Goal: Task Accomplishment & Management: Complete application form

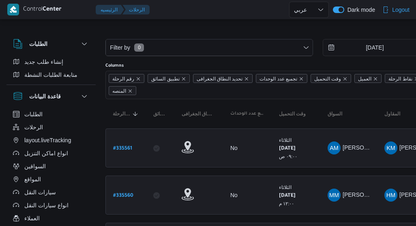
select select "ar"
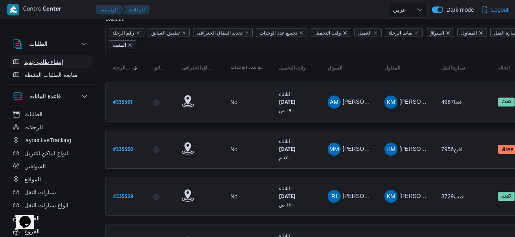
click at [47, 59] on span "إنشاء طلب جديد" at bounding box center [43, 62] width 39 height 10
select select "ar"
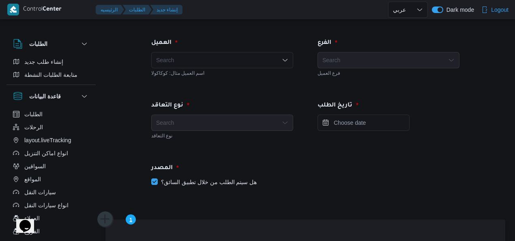
click at [234, 116] on div "Search" at bounding box center [222, 122] width 142 height 16
click at [326, 125] on input "Press the down key to open a popover containing a calendar." at bounding box center [364, 122] width 92 height 16
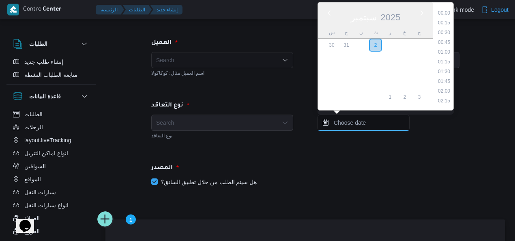
scroll to position [836, 0]
click at [326, 125] on input "Press the down key to enter a popover containing a calendar. Press the escape k…" at bounding box center [364, 122] width 92 height 16
click at [325, 141] on div "تاريخ الطلب Previous Month Next month سبتمبر ٢٠٢٥ سبتمبر 2025 س ح ن ث ر خ ج 30 …" at bounding box center [389, 119] width 166 height 62
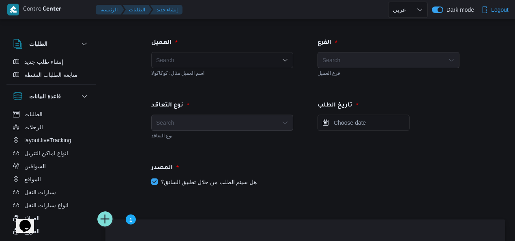
click at [270, 55] on div "Search" at bounding box center [222, 60] width 142 height 16
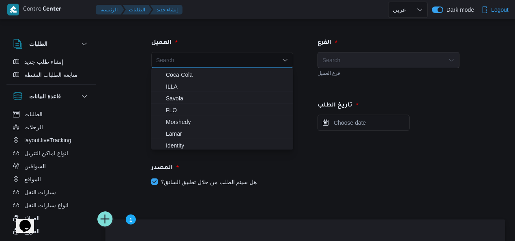
click at [290, 46] on div "العميل" at bounding box center [222, 42] width 152 height 19
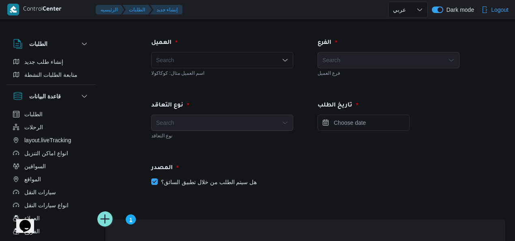
click at [320, 58] on div "Search" at bounding box center [389, 60] width 142 height 16
click at [351, 61] on div "Search" at bounding box center [389, 60] width 142 height 16
click at [416, 64] on html "Control Center الرئيسيه الطلبات إنشاء جديد English عربي Dark mode Logout الطلبا…" at bounding box center [257, 120] width 515 height 241
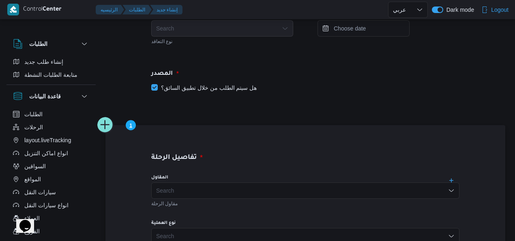
scroll to position [5, 0]
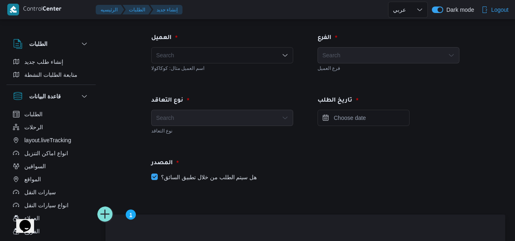
click at [159, 171] on div "المصدر" at bounding box center [305, 162] width 318 height 19
click at [155, 176] on label "هل سيتم الطلب من خلال تطبيق السائق؟" at bounding box center [203, 177] width 105 height 10
checkbox input "false"
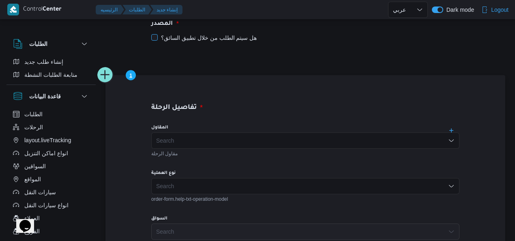
scroll to position [145, 0]
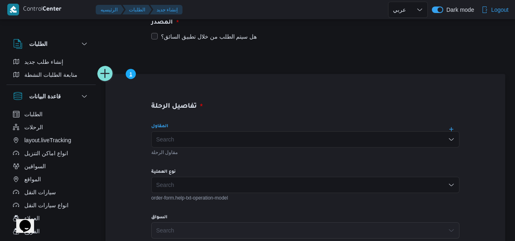
click at [416, 134] on div "Search" at bounding box center [305, 139] width 308 height 16
click at [416, 124] on div "المقاول" at bounding box center [305, 126] width 308 height 6
click at [366, 190] on div "Search" at bounding box center [305, 184] width 308 height 16
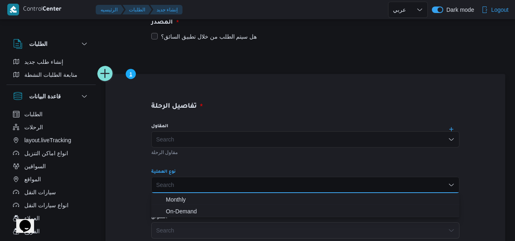
click at [387, 172] on div "نوع العملية" at bounding box center [305, 171] width 308 height 6
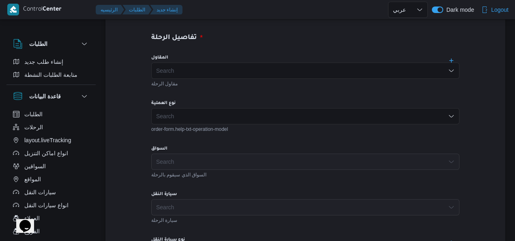
scroll to position [220, 0]
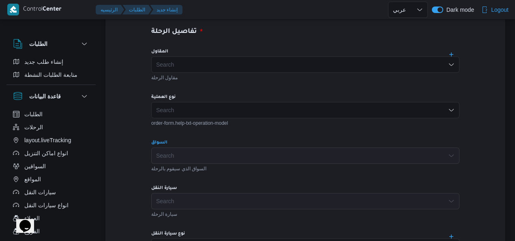
click at [416, 156] on div "Search" at bounding box center [305, 155] width 308 height 16
drag, startPoint x: 502, startPoint y: 101, endPoint x: 511, endPoint y: 101, distance: 8.9
click at [416, 105] on div "العميل Search اسم العميل مثال: كوكاكولا الفرع Search فرع العميل نوع التعاقد Sea…" at bounding box center [252, 207] width 515 height 813
click at [416, 98] on div "الطلبات إنشاء طلب جديد متابعة الطلبات النشطة قاعدة البيانات الطلبات الرحلات lay…" at bounding box center [257, 208] width 515 height 804
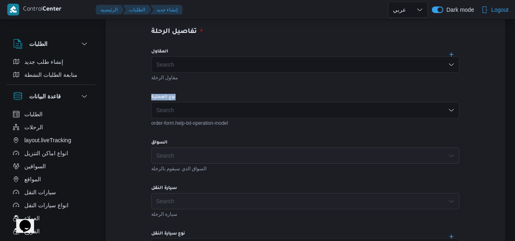
click at [416, 98] on div "الطلبات إنشاء طلب جديد متابعة الطلبات النشطة قاعدة البيانات الطلبات الرحلات lay…" at bounding box center [257, 208] width 515 height 804
drag, startPoint x: 515, startPoint y: 98, endPoint x: 515, endPoint y: 103, distance: 4.9
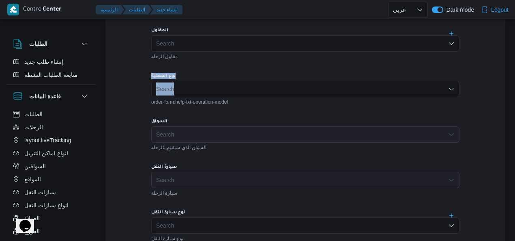
scroll to position [242, 0]
click at [380, 183] on div "Search" at bounding box center [305, 179] width 308 height 16
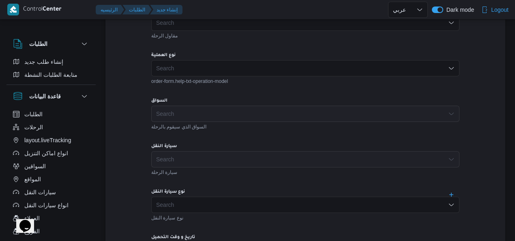
scroll to position [269, 0]
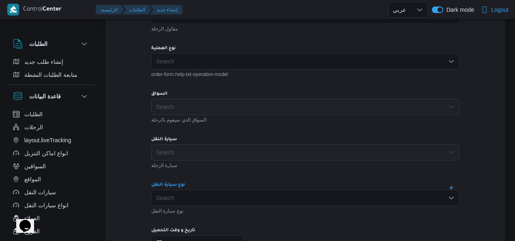
click at [398, 202] on div "Search" at bounding box center [305, 197] width 308 height 16
click at [416, 65] on div "تفاصيل الرحلة المقاول Search مقاول الرحلة نوع العملية Search order-form.help-tx…" at bounding box center [305, 163] width 365 height 425
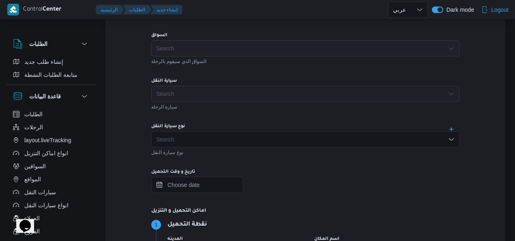
scroll to position [320, 0]
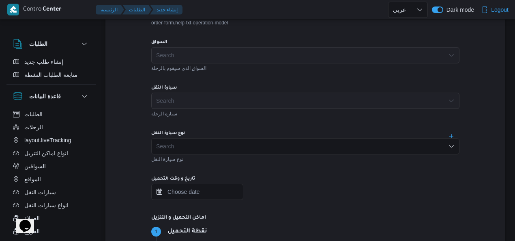
drag, startPoint x: 503, startPoint y: 154, endPoint x: 468, endPoint y: 155, distance: 34.9
click at [416, 155] on div "تفاصيل الرحلة المقاول Search مقاول الرحلة نوع العملية Search order-form.help-tx…" at bounding box center [305, 185] width 400 height 573
click at [416, 148] on icon "Open list of options" at bounding box center [451, 146] width 6 height 6
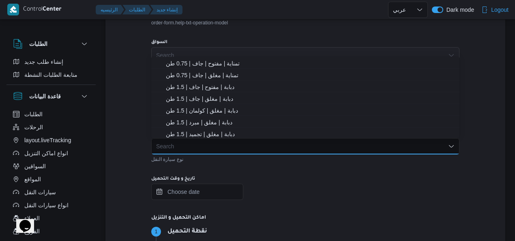
click at [416, 148] on icon "Close list of options" at bounding box center [451, 146] width 6 height 6
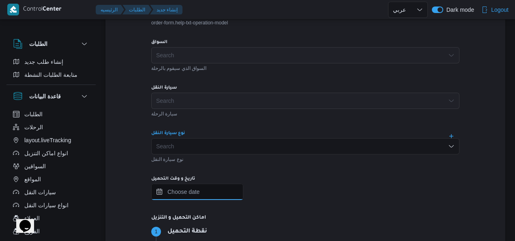
click at [209, 199] on input "تاريخ و وقت التحميل" at bounding box center [197, 191] width 92 height 16
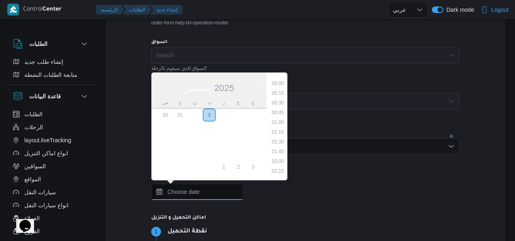
scroll to position [837, 0]
click at [250, 192] on div "Previous Month Next month سبتمبر ٢٠٢٥ سبتمبر 2025 س ح ن ث ر خ ج 30 31 1 2 3 4 5…" at bounding box center [305, 191] width 308 height 16
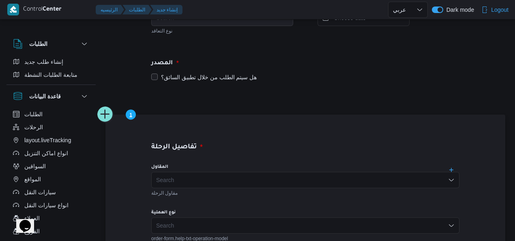
scroll to position [85, 0]
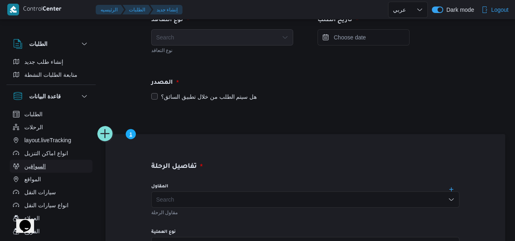
click at [72, 160] on button "السواقين" at bounding box center [51, 165] width 83 height 13
select select "ar"
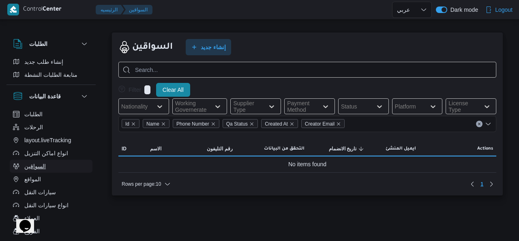
click at [72, 160] on button "السواقين" at bounding box center [51, 165] width 83 height 13
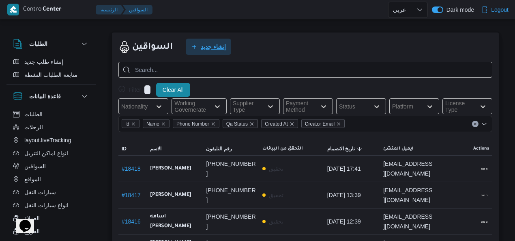
click at [215, 52] on span "إنشاء جديد" at bounding box center [208, 47] width 45 height 16
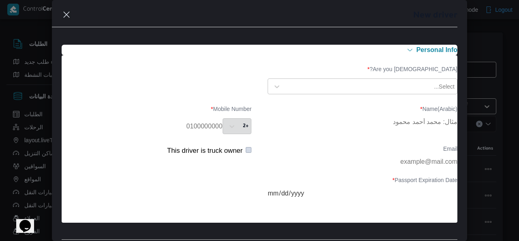
click at [411, 81] on div "Select..." at bounding box center [369, 86] width 171 height 11
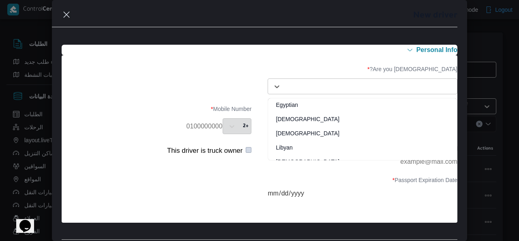
click at [339, 79] on div "Select..." at bounding box center [363, 86] width 186 height 15
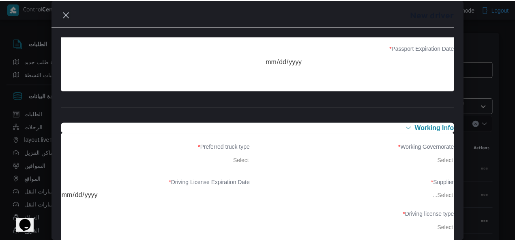
scroll to position [136, 0]
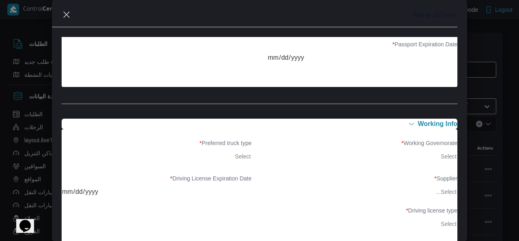
click at [229, 159] on div "Preferred truck type * Select" at bounding box center [157, 152] width 190 height 24
drag, startPoint x: 229, startPoint y: 159, endPoint x: 237, endPoint y: 156, distance: 7.8
click at [237, 156] on div "Preferred truck type * Select" at bounding box center [157, 152] width 190 height 24
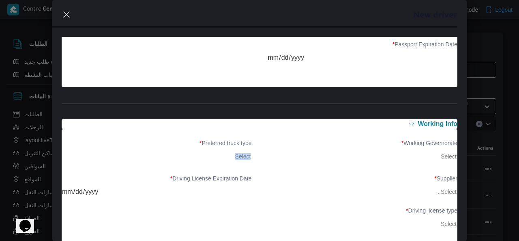
click at [237, 156] on div "Preferred truck type * Select" at bounding box center [157, 152] width 190 height 24
click at [203, 177] on label "Driving License Expiration Date *" at bounding box center [157, 181] width 190 height 13
click at [412, 142] on label "Working Governorate *" at bounding box center [363, 146] width 190 height 13
click at [416, 154] on div "Working Governorate * Select" at bounding box center [363, 152] width 190 height 24
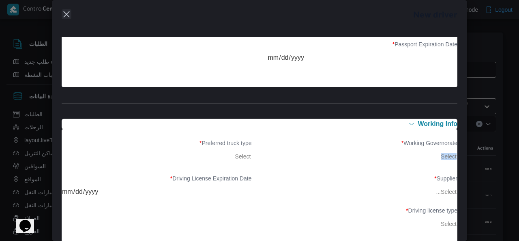
click at [67, 12] on button "Closes this modal window" at bounding box center [67, 14] width 10 height 10
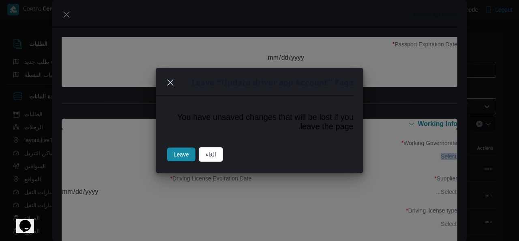
click at [174, 161] on button "Leave" at bounding box center [181, 154] width 28 height 14
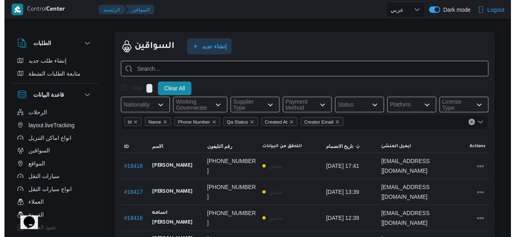
scroll to position [0, 0]
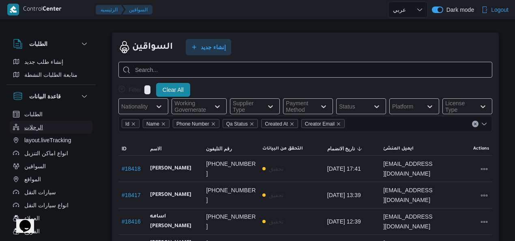
click at [53, 127] on button "الرحلات" at bounding box center [51, 126] width 83 height 13
select select "ar"
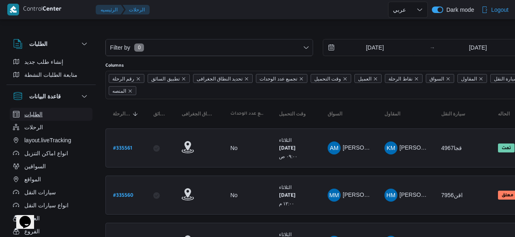
click at [50, 119] on button "الطلبات" at bounding box center [51, 114] width 83 height 13
select select "ar"
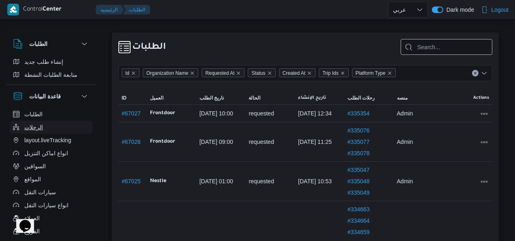
click at [49, 129] on button "الرحلات" at bounding box center [51, 126] width 83 height 13
select select "ar"
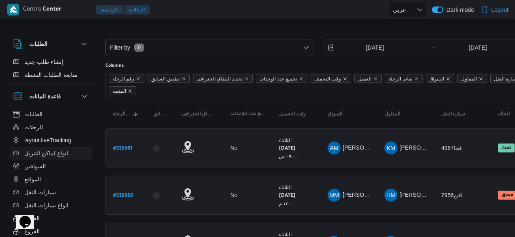
click at [57, 150] on span "انواع اماكن التنزيل" at bounding box center [46, 153] width 44 height 10
select select "ar"
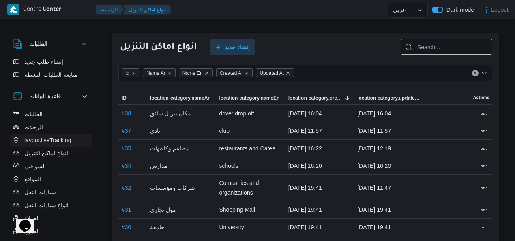
click at [62, 141] on span "layout.liveTracking" at bounding box center [47, 140] width 47 height 10
select select "ar"
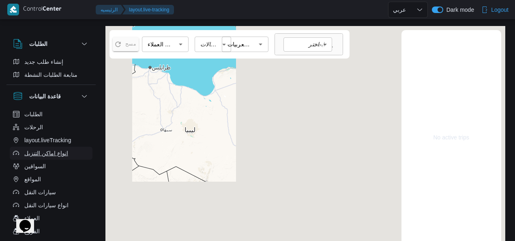
click at [54, 152] on span "انواع اماكن التنزيل" at bounding box center [46, 153] width 44 height 10
select select "ar"
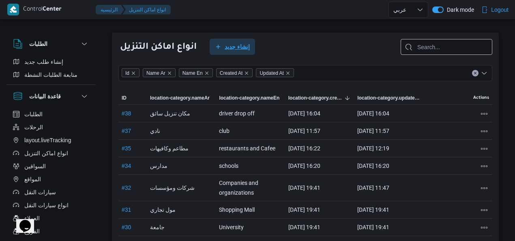
click at [221, 45] on icon "button" at bounding box center [218, 46] width 6 height 6
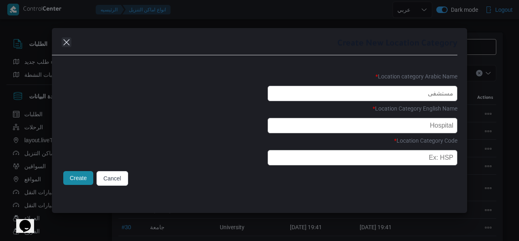
click at [69, 42] on button "Closes this modal window" at bounding box center [67, 42] width 10 height 10
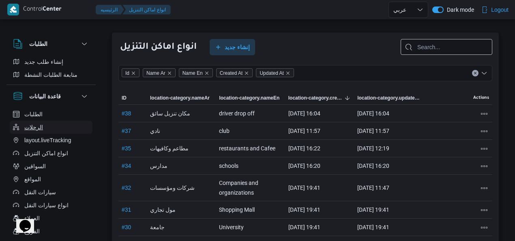
click at [72, 132] on button "الرحلات" at bounding box center [51, 126] width 83 height 13
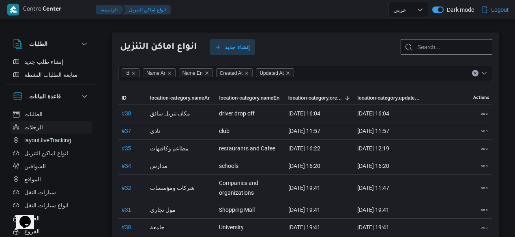
select select "ar"
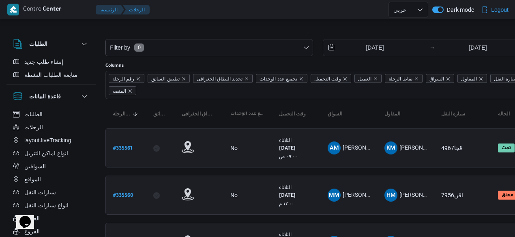
click at [416, 6] on button "button" at bounding box center [437, 9] width 11 height 6
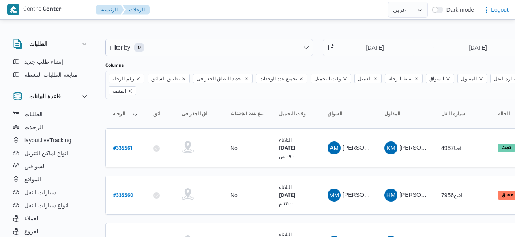
select select "ar"
click at [57, 160] on button "السواقين" at bounding box center [51, 165] width 83 height 13
select select "ar"
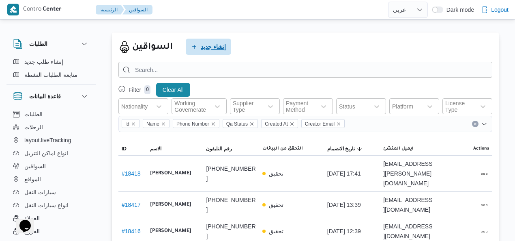
click at [200, 47] on span "إنشاء جديد" at bounding box center [208, 47] width 45 height 16
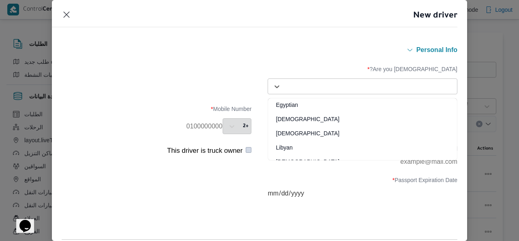
click at [387, 88] on div at bounding box center [370, 86] width 170 height 8
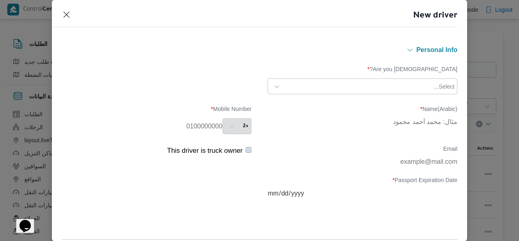
click at [367, 37] on div "Personal Info Are you Egyptian? * Select... Name(Arabic) * Mobile Number * +2 E…" at bounding box center [259, 139] width 415 height 204
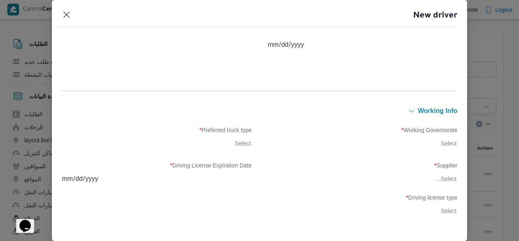
scroll to position [191, 0]
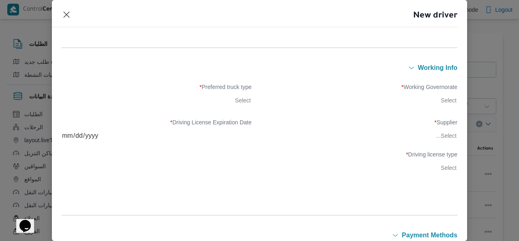
click at [441, 99] on div "Working Governorate * Select" at bounding box center [363, 96] width 190 height 24
click at [418, 68] on span "working Info" at bounding box center [437, 68] width 39 height 6
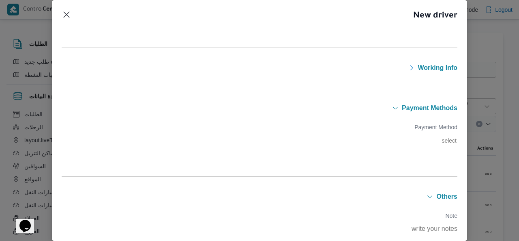
click at [418, 68] on span "working Info" at bounding box center [437, 68] width 39 height 6
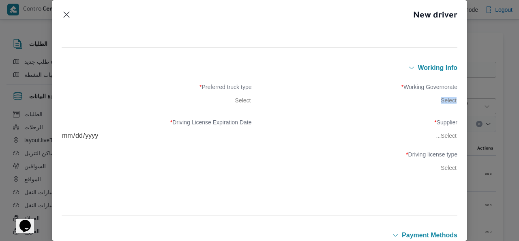
click at [432, 98] on div "Working Governorate * Select" at bounding box center [363, 96] width 190 height 24
click at [242, 99] on div "Preferred truck type * Select" at bounding box center [157, 96] width 190 height 24
click at [459, 51] on div "Personal Info Are you Egyptian? * Select... Name(Arabic) * Mobile Number * +2 E…" at bounding box center [259, 139] width 415 height 204
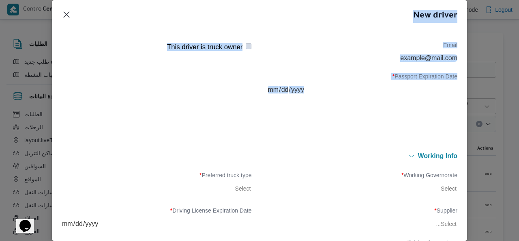
drag, startPoint x: 461, startPoint y: 49, endPoint x: 488, endPoint y: 26, distance: 35.1
click at [488, 26] on div "New driver Personal Info Are you Egyptian? * Select... Name(Arabic) * Mobile Nu…" at bounding box center [259, 120] width 519 height 241
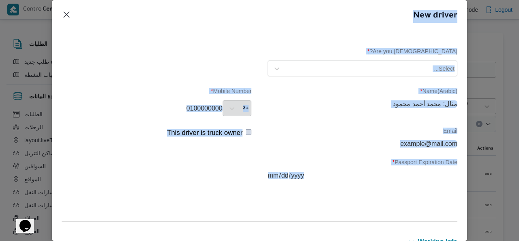
scroll to position [0, 0]
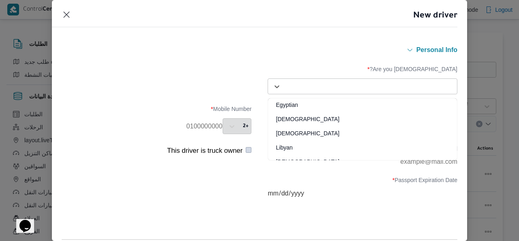
click at [428, 83] on div at bounding box center [370, 86] width 170 height 8
click at [379, 111] on div "Egyptian" at bounding box center [362, 108] width 189 height 14
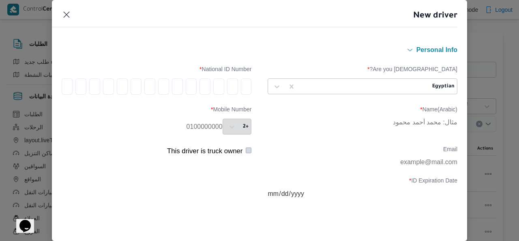
click at [243, 85] on input "tel" at bounding box center [246, 86] width 11 height 16
type input "5"
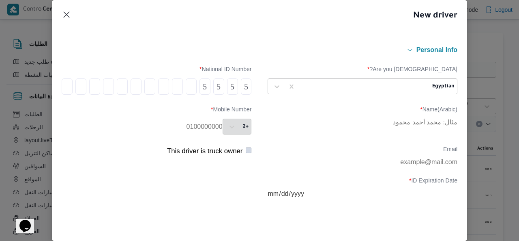
type input "5"
type input "6"
type input "7"
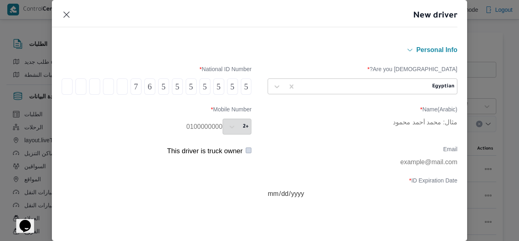
type input "7"
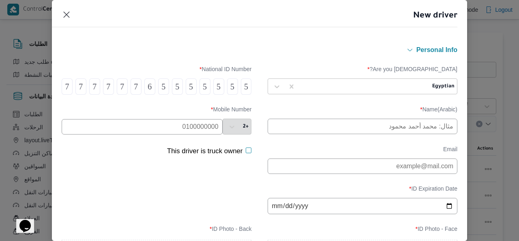
type input "7"
drag, startPoint x: 328, startPoint y: 135, endPoint x: 216, endPoint y: 133, distance: 112.0
click at [216, 133] on div "Name(Arabic) * Mobile Number * +2" at bounding box center [260, 120] width 396 height 37
click at [216, 133] on input "text" at bounding box center [142, 126] width 161 height 15
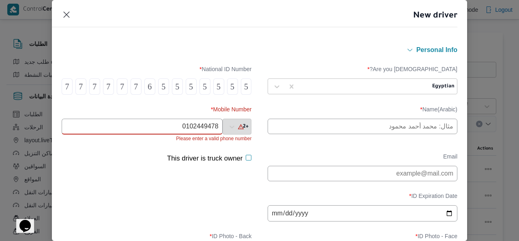
type input "0102449478"
click at [230, 127] on div "+2" at bounding box center [237, 126] width 29 height 16
click at [216, 131] on input "0102449478" at bounding box center [142, 126] width 161 height 16
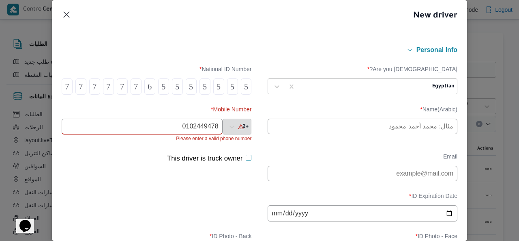
click at [216, 131] on input "0102449478" at bounding box center [142, 126] width 161 height 16
drag, startPoint x: 232, startPoint y: 125, endPoint x: 213, endPoint y: 132, distance: 20.0
click at [213, 132] on div "+2" at bounding box center [157, 126] width 190 height 16
click at [213, 131] on input "text" at bounding box center [142, 126] width 161 height 16
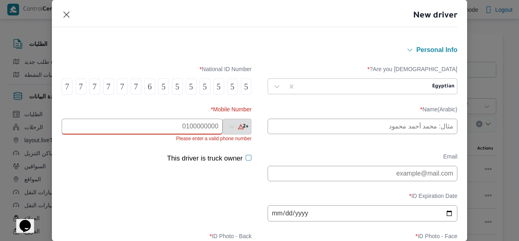
click at [213, 131] on input "text" at bounding box center [142, 126] width 161 height 16
type input "1024444967"
click at [310, 125] on input "text" at bounding box center [363, 125] width 190 height 15
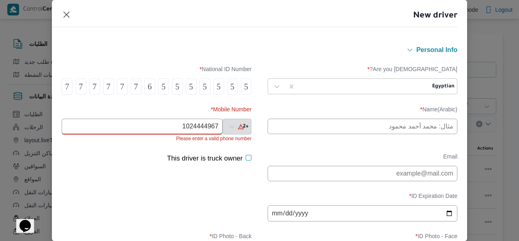
click at [310, 125] on input "text" at bounding box center [363, 125] width 190 height 15
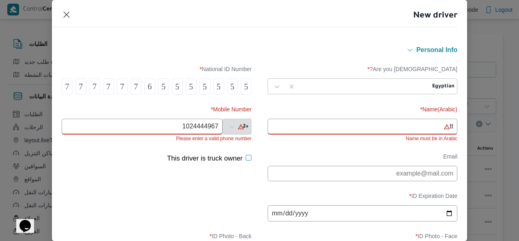
type input "t"
click at [421, 133] on input "text" at bounding box center [363, 126] width 190 height 16
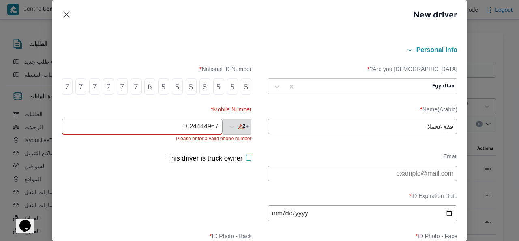
type input "ففغ غغملا"
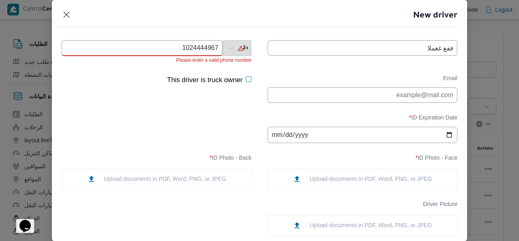
scroll to position [77, 0]
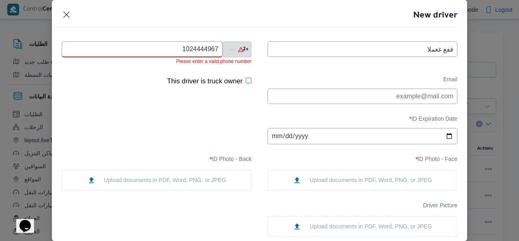
click at [294, 138] on input "date" at bounding box center [363, 136] width 190 height 16
click at [269, 136] on input "date" at bounding box center [363, 136] width 190 height 16
type input "[DATE]"
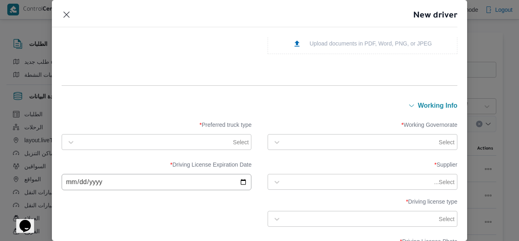
scroll to position [261, 0]
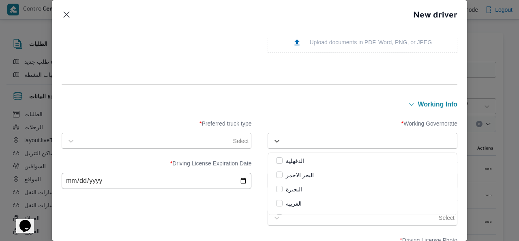
click at [426, 135] on div "Select" at bounding box center [369, 140] width 171 height 11
click at [369, 178] on div "البحر الاحمر" at bounding box center [362, 175] width 173 height 10
click at [334, 102] on button "working Info" at bounding box center [260, 104] width 396 height 6
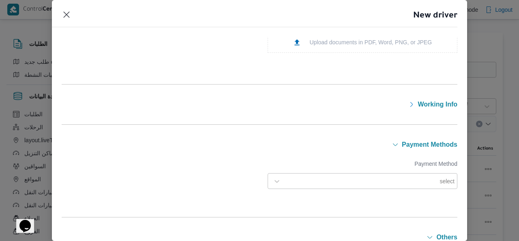
click at [409, 101] on icon "button" at bounding box center [412, 104] width 6 height 6
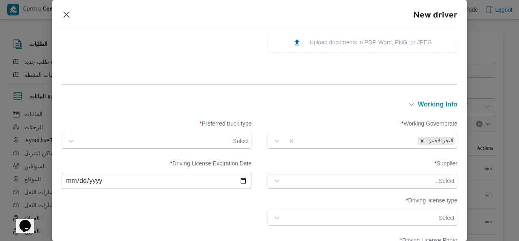
click at [236, 146] on div "Select" at bounding box center [163, 140] width 171 height 11
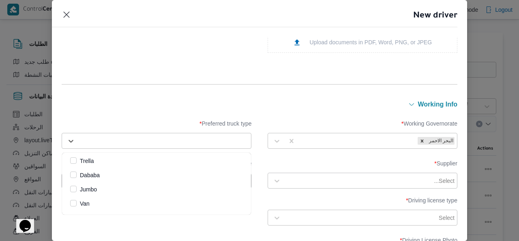
click at [230, 170] on div "Dababa" at bounding box center [156, 175] width 173 height 10
click at [224, 177] on div "Dababa" at bounding box center [156, 175] width 173 height 10
click at [222, 185] on div "Jumbo" at bounding box center [156, 189] width 173 height 10
click at [226, 161] on div "Trella" at bounding box center [156, 161] width 173 height 10
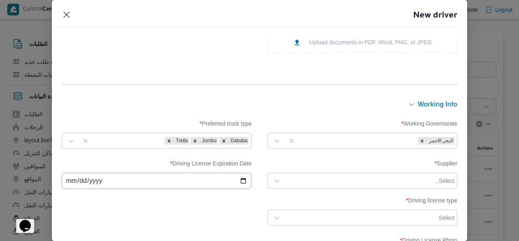
click at [284, 103] on button "working Info" at bounding box center [260, 104] width 396 height 6
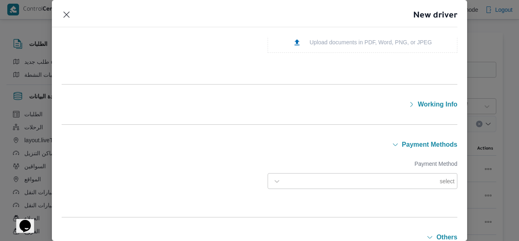
click at [355, 94] on form "Personal Info Are you Egyptian? * Egyptian National ID Number * 5 5 5 5 5 5 5 6…" at bounding box center [260, 75] width 396 height 583
click at [399, 104] on button "working Info" at bounding box center [260, 104] width 396 height 6
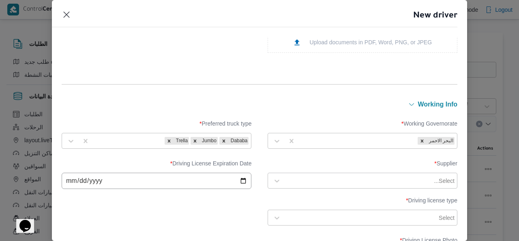
click at [391, 177] on div at bounding box center [359, 180] width 148 height 8
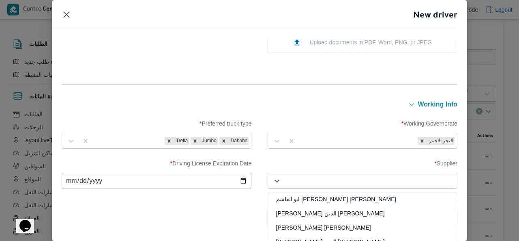
click at [383, 207] on div "[PERSON_NAME] [PERSON_NAME] ابو القاسم" at bounding box center [362, 202] width 189 height 14
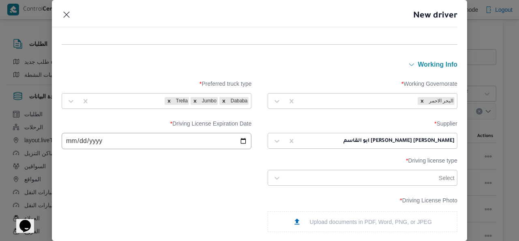
scroll to position [321, 0]
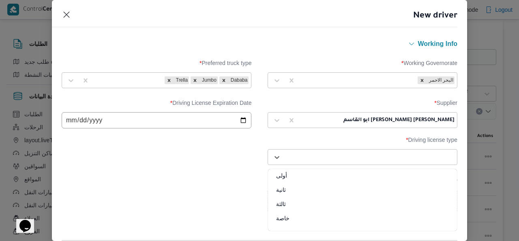
click at [410, 163] on div "Select" at bounding box center [369, 156] width 171 height 11
click at [381, 172] on div "أولى" at bounding box center [362, 178] width 189 height 14
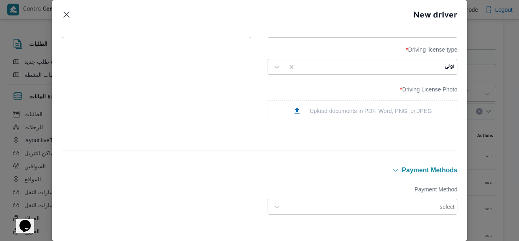
scroll to position [461, 0]
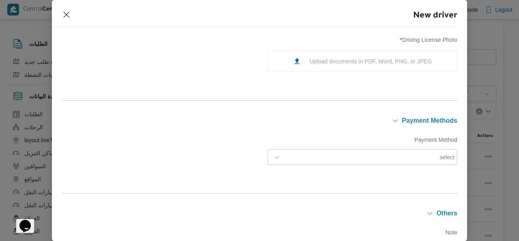
click at [429, 153] on div at bounding box center [361, 157] width 153 height 8
click at [369, 192] on div "E-Wallet" at bounding box center [362, 192] width 189 height 14
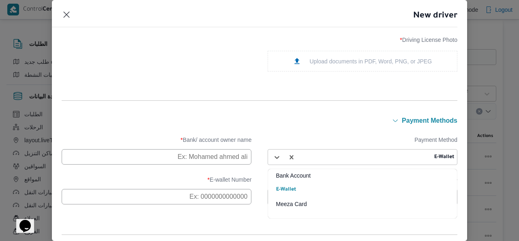
click at [335, 159] on div at bounding box center [366, 157] width 133 height 8
click at [315, 204] on div "Meeza Card" at bounding box center [362, 207] width 189 height 14
click at [337, 154] on div at bounding box center [362, 157] width 125 height 8
click at [322, 178] on div "Bank Account" at bounding box center [362, 178] width 189 height 14
click at [329, 162] on div "Bank Account" at bounding box center [377, 156] width 157 height 11
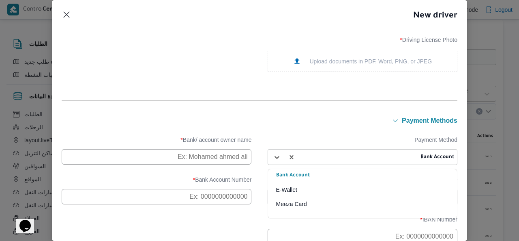
click at [319, 187] on div "E-Wallet" at bounding box center [362, 192] width 189 height 14
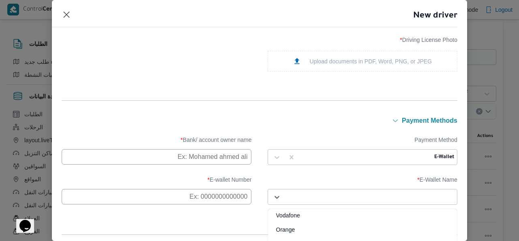
scroll to position [30, 0]
click at [428, 192] on div "Select" at bounding box center [369, 196] width 171 height 11
click at [389, 222] on div "Vodafone" at bounding box center [362, 218] width 189 height 14
click at [226, 198] on input "text" at bounding box center [157, 196] width 190 height 15
type input "01024444968"
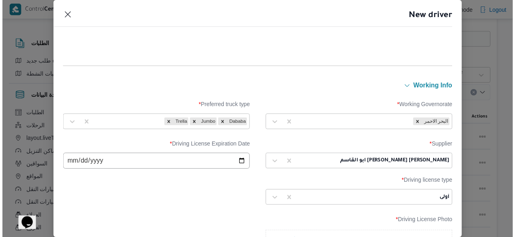
scroll to position [0, 0]
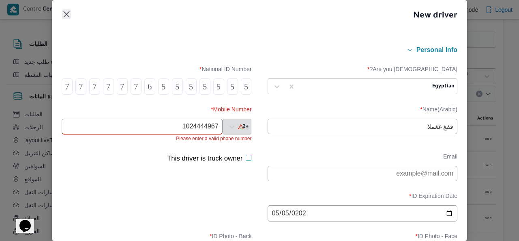
click at [71, 18] on button "Closes this modal window" at bounding box center [67, 14] width 10 height 10
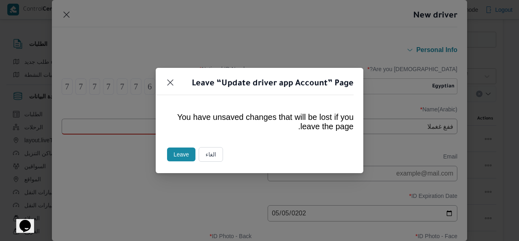
click at [184, 157] on button "Leave" at bounding box center [181, 154] width 28 height 14
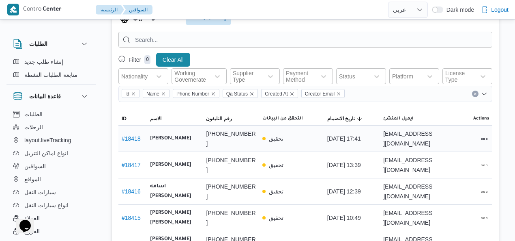
click at [178, 142] on b "[PERSON_NAME]" at bounding box center [170, 138] width 41 height 10
click at [136, 137] on link "# 18418" at bounding box center [131, 138] width 19 height 6
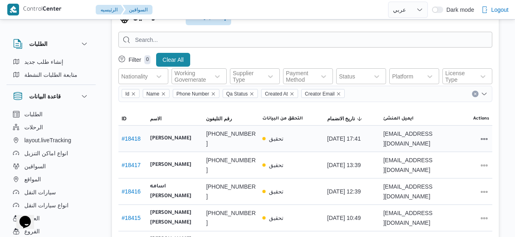
select select "ar"
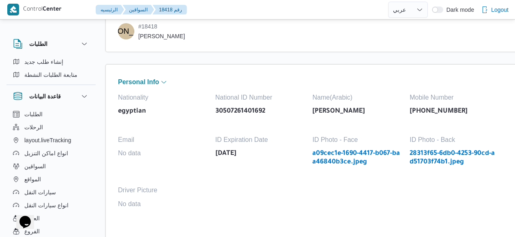
scroll to position [29, 0]
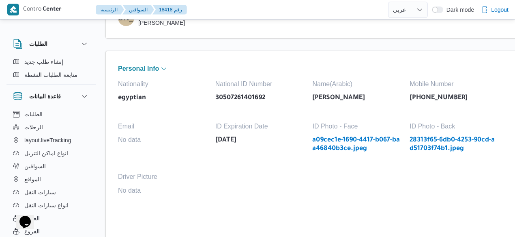
click at [348, 153] on link "a09cec1e-1690-4417-b067-baa46840b3ce.jpeg" at bounding box center [356, 144] width 89 height 17
click at [314, 153] on link "a09cec1e-1690-4417-b067-baa46840b3ce.jpeg" at bounding box center [356, 144] width 89 height 17
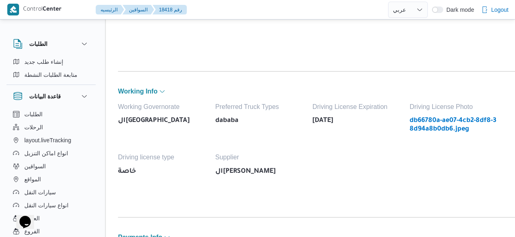
scroll to position [228, 0]
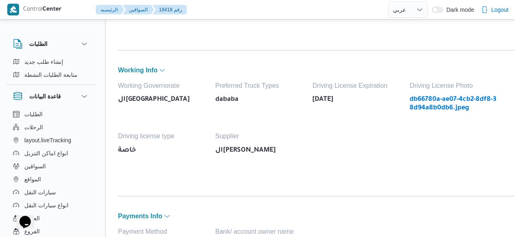
click at [431, 100] on link "db66780a-ae07-4cb2-8df8-38d94a8b0db6.jpeg" at bounding box center [454, 103] width 89 height 17
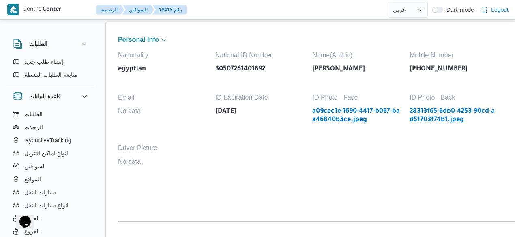
scroll to position [55, 0]
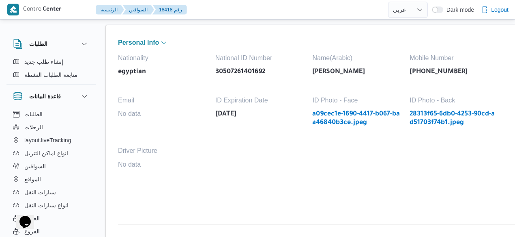
select select "ar"
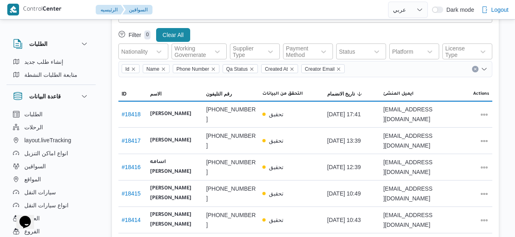
scroll to position [30, 0]
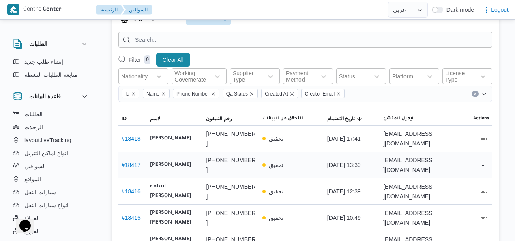
click at [139, 164] on link "# 18417" at bounding box center [131, 164] width 19 height 6
select select "ar"
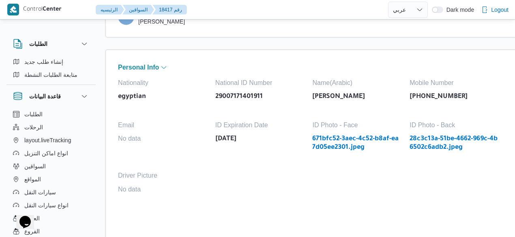
click at [334, 139] on link "671bfc52-3aec-4c52-b8af-ea7d05ee2301.jpeg" at bounding box center [356, 143] width 89 height 17
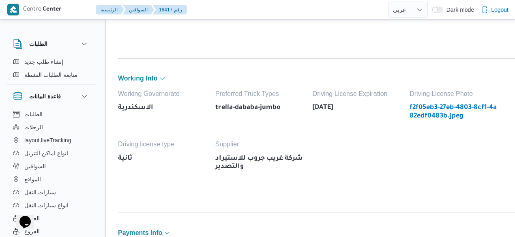
scroll to position [219, 0]
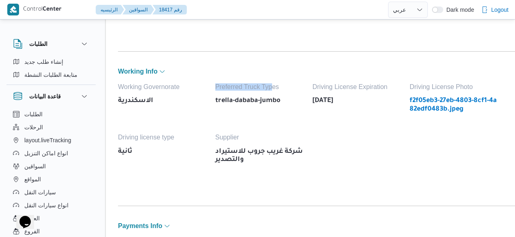
drag, startPoint x: 194, startPoint y: 101, endPoint x: 281, endPoint y: 74, distance: 91.2
click at [281, 74] on div "Working Info Working Governorate الاسكندرية Preferred Truck Types trella-dababa…" at bounding box center [320, 128] width 405 height 125
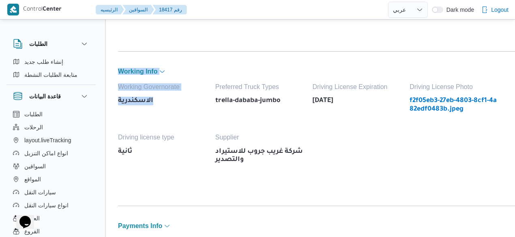
click at [201, 73] on button "Working Info" at bounding box center [320, 71] width 405 height 6
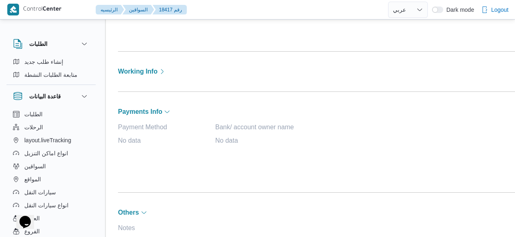
click at [165, 75] on div "Working Info" at bounding box center [320, 71] width 405 height 11
click at [165, 70] on icon "button" at bounding box center [162, 71] width 6 height 6
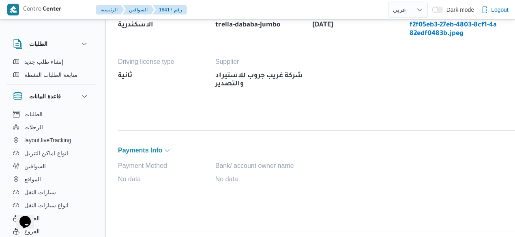
scroll to position [311, 0]
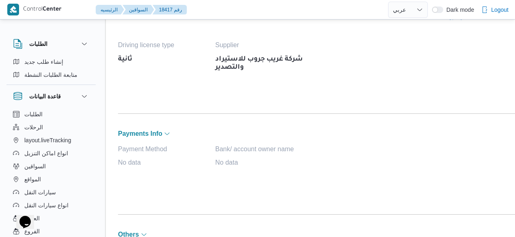
click at [152, 125] on div "Personal Info Nationality egyptian National ID Number 29007171401911 Name(Arabi…" at bounding box center [320, 40] width 430 height 544
click at [161, 130] on span "Payments Info" at bounding box center [140, 133] width 44 height 6
select select "ar"
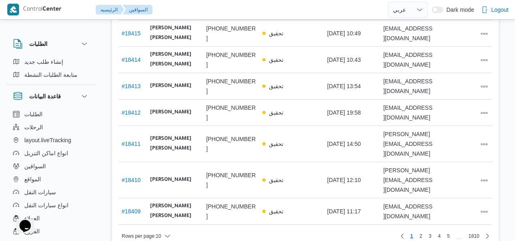
scroll to position [227, 0]
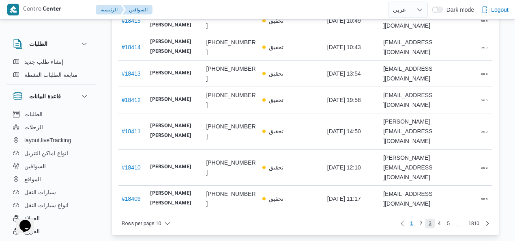
click at [432, 218] on span "3" at bounding box center [430, 223] width 3 height 10
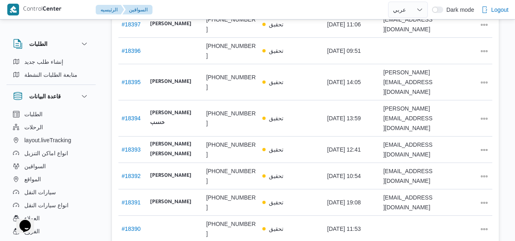
scroll to position [51, 0]
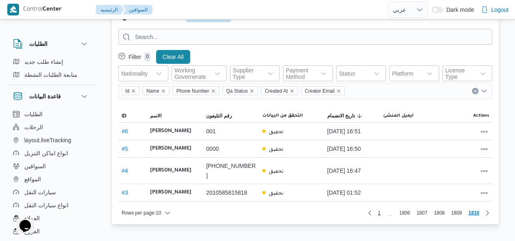
click at [388, 214] on li "…" at bounding box center [390, 213] width 12 height 10
click at [394, 214] on li "…" at bounding box center [390, 213] width 12 height 10
click at [384, 214] on span "1" at bounding box center [379, 213] width 9 height 10
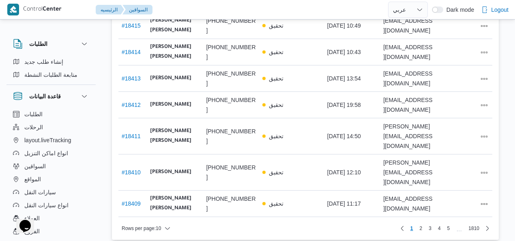
scroll to position [227, 0]
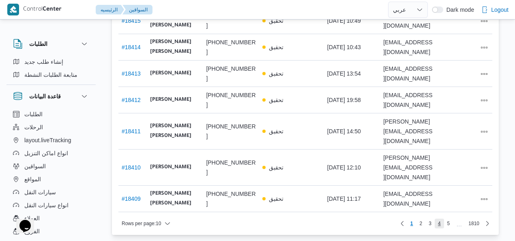
click at [438, 218] on span "4" at bounding box center [439, 223] width 9 height 10
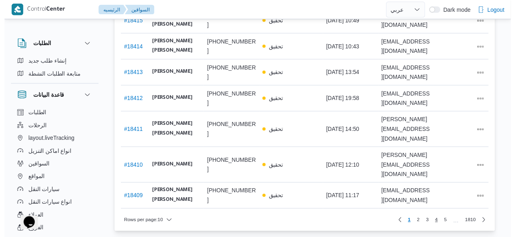
scroll to position [187, 0]
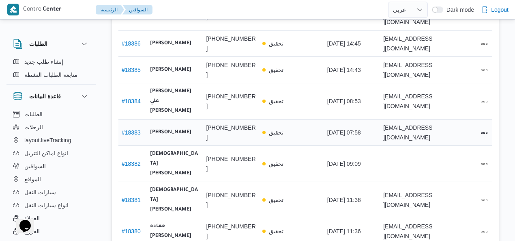
click at [127, 129] on link "# 18383" at bounding box center [131, 132] width 19 height 6
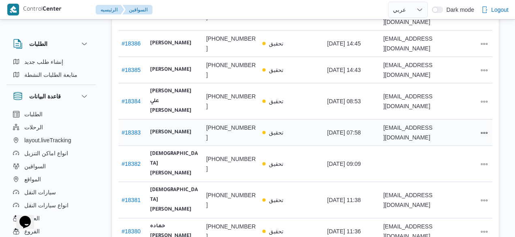
select select "ar"
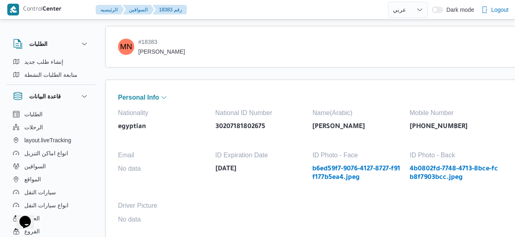
click at [338, 170] on link "b6ed59f7-9076-4127-8727-f91f177b5ea4.jpeg" at bounding box center [356, 173] width 89 height 17
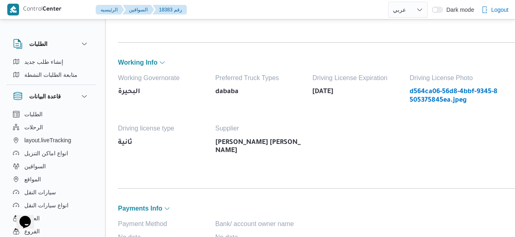
scroll to position [236, 0]
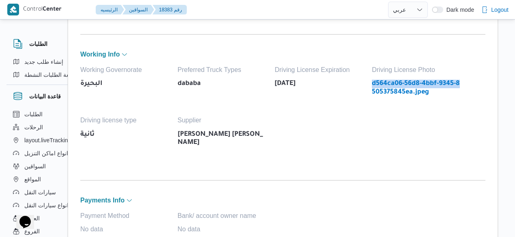
drag, startPoint x: 515, startPoint y: 67, endPoint x: 515, endPoint y: 85, distance: 18.3
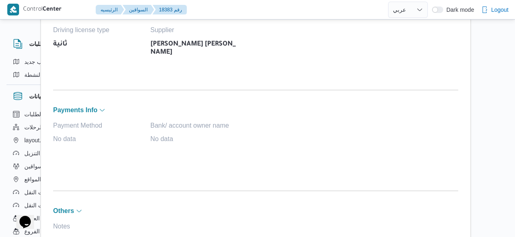
scroll to position [327, 65]
click at [72, 108] on span "Payments Info" at bounding box center [75, 108] width 44 height 6
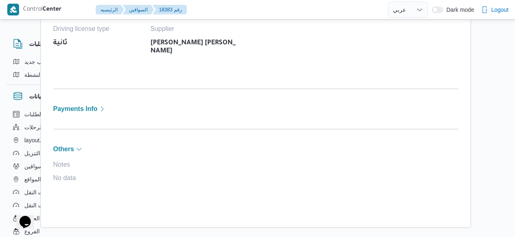
select select "ar"
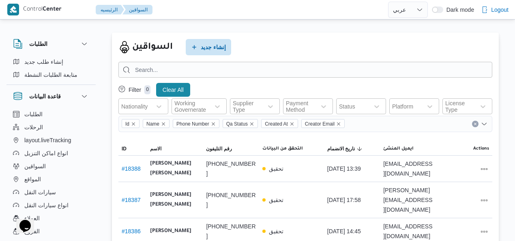
scroll to position [10, 0]
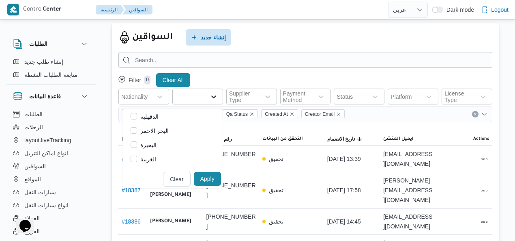
click at [215, 99] on icon at bounding box center [214, 97] width 8 height 8
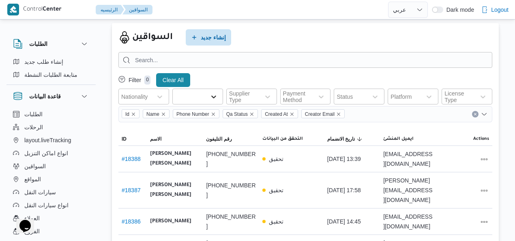
click at [215, 99] on icon at bounding box center [214, 97] width 8 height 8
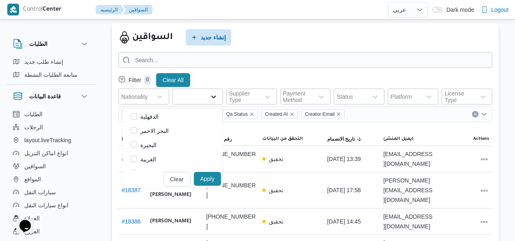
click at [215, 99] on icon at bounding box center [214, 97] width 8 height 8
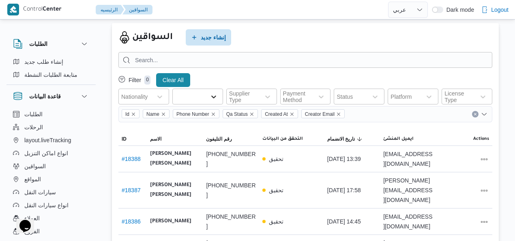
click at [215, 99] on icon at bounding box center [214, 97] width 8 height 8
click at [250, 92] on div "Supplier Type" at bounding box center [244, 96] width 32 height 15
click at [257, 80] on div "Filter 0 Clear All" at bounding box center [305, 79] width 374 height 17
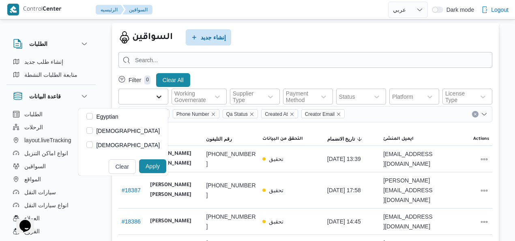
click at [155, 95] on div at bounding box center [159, 96] width 15 height 15
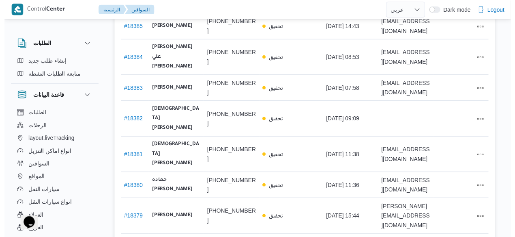
scroll to position [237, 0]
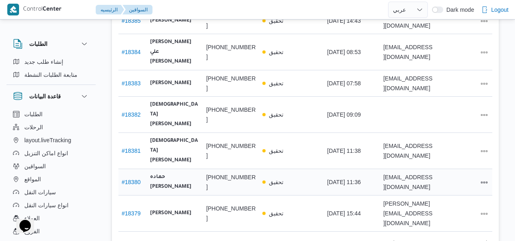
click at [135, 179] on link "# 18380" at bounding box center [131, 182] width 19 height 6
select select "ar"
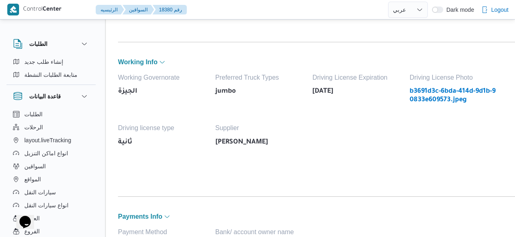
scroll to position [30, 0]
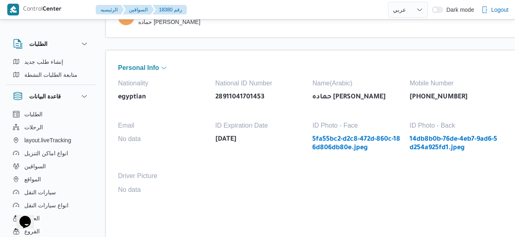
click at [334, 150] on link "5fa55bc2-d2c8-472d-860c-186d806db80e.jpeg" at bounding box center [356, 143] width 89 height 17
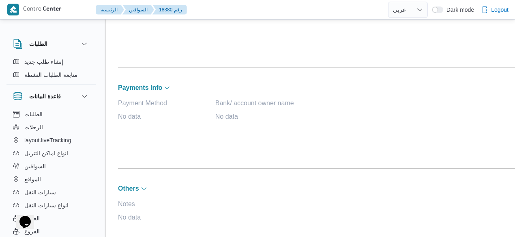
scroll to position [370, 0]
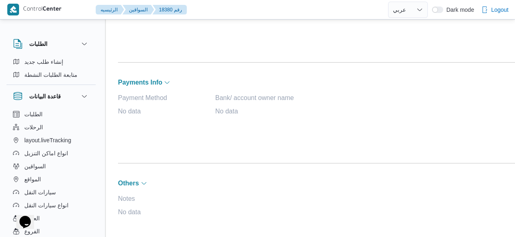
click at [201, 92] on div "Payment Method No data Bank/ account owner name No data" at bounding box center [320, 118] width 405 height 60
drag, startPoint x: 90, startPoint y: 141, endPoint x: 82, endPoint y: 142, distance: 8.2
click at [82, 142] on button "layout.liveTracking" at bounding box center [51, 139] width 83 height 13
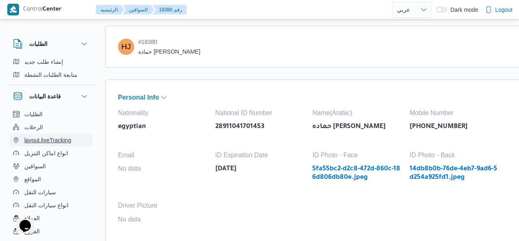
select select "ar"
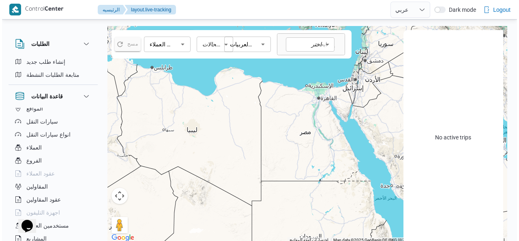
scroll to position [54, 0]
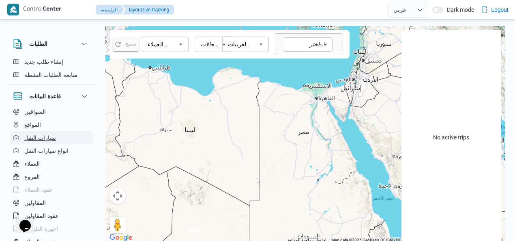
click at [58, 134] on button "سيارات النقل" at bounding box center [51, 137] width 83 height 13
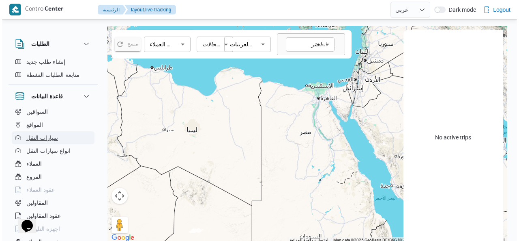
select select "ar"
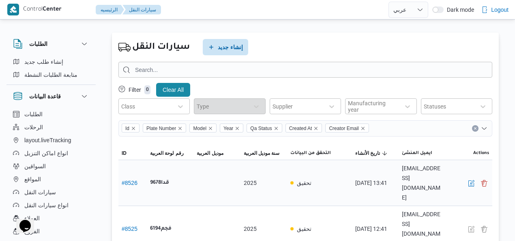
click at [140, 174] on div "# 8526" at bounding box center [132, 182] width 28 height 16
click at [153, 178] on b "قدا9678" at bounding box center [159, 183] width 19 height 10
click at [132, 179] on button "# 8526" at bounding box center [130, 182] width 16 height 6
drag, startPoint x: 133, startPoint y: 173, endPoint x: 470, endPoint y: 172, distance: 336.7
click at [470, 178] on button "button" at bounding box center [472, 183] width 10 height 10
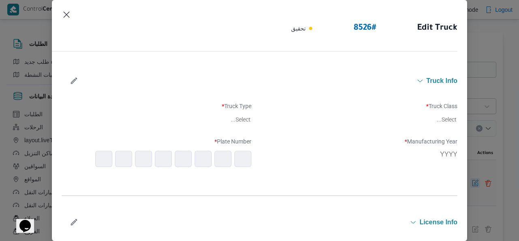
type input "2025"
type input "[DATE]"
drag, startPoint x: 462, startPoint y: 109, endPoint x: 286, endPoint y: 168, distance: 185.9
click at [286, 168] on div "Manufacturing Year * 2025 Plate Number * ق د ا 9 6 7 8" at bounding box center [260, 152] width 396 height 37
drag, startPoint x: 467, startPoint y: 100, endPoint x: 468, endPoint y: 110, distance: 9.8
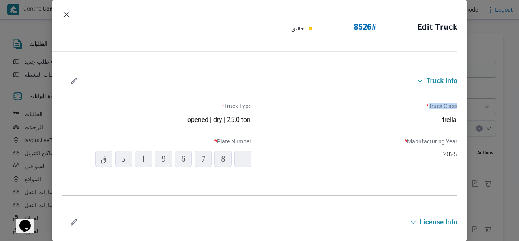
click at [468, 110] on div "Edit Truck 8526 # تحقيق Truck Info Truck Class * trella Truck Type * opened | d…" at bounding box center [259, 120] width 519 height 241
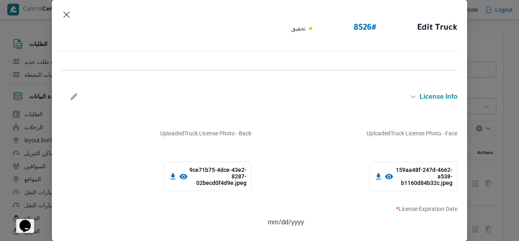
scroll to position [134, 0]
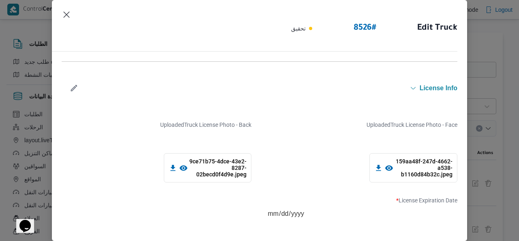
click at [437, 169] on div "159aa48f-247d-4662-a538-b1160d84b32c.jpeg" at bounding box center [414, 167] width 88 height 29
click at [386, 171] on icon at bounding box center [389, 168] width 9 height 9
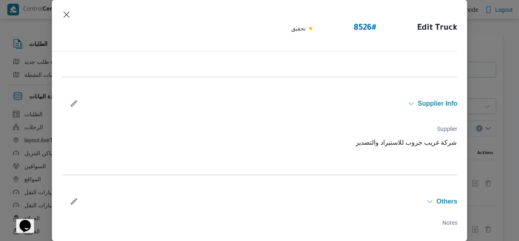
scroll to position [340, 0]
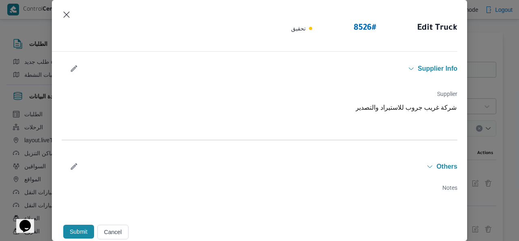
click at [411, 92] on label "Supplier" at bounding box center [363, 96] width 190 height 13
click at [411, 61] on div "Supplier Info" at bounding box center [260, 68] width 396 height 23
click at [408, 66] on icon "button" at bounding box center [411, 68] width 6 height 6
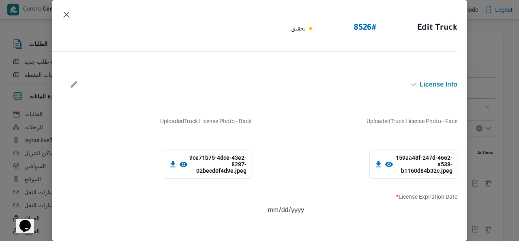
scroll to position [0, 0]
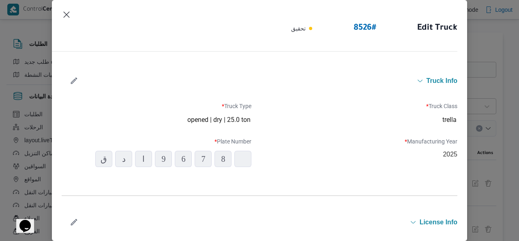
click at [67, 6] on div "Edit Truck 8526 # تحقيق" at bounding box center [259, 30] width 415 height 61
click at [66, 15] on button "Closes this modal window" at bounding box center [67, 14] width 10 height 10
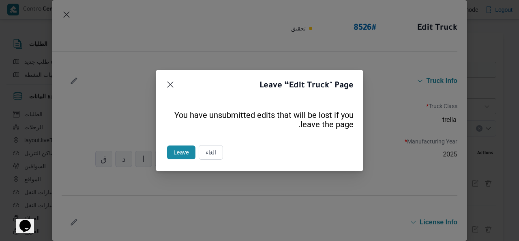
click at [183, 156] on button "Leave" at bounding box center [181, 152] width 28 height 14
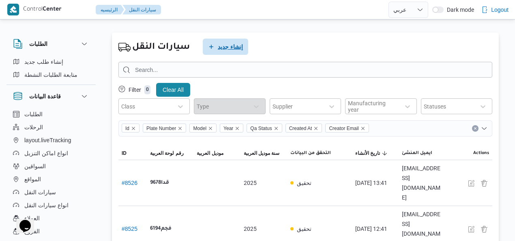
click at [208, 50] on span "إنشاء جديد" at bounding box center [225, 47] width 45 height 16
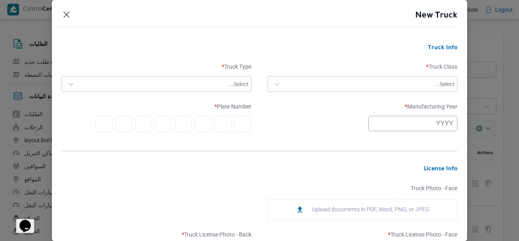
click at [310, 88] on div "Select..." at bounding box center [369, 83] width 171 height 11
click at [212, 77] on div "Select..." at bounding box center [157, 84] width 186 height 15
click at [126, 69] on label "Truck Type *" at bounding box center [157, 69] width 190 height 13
click at [270, 90] on div at bounding box center [277, 84] width 15 height 15
click at [272, 104] on div "van" at bounding box center [362, 105] width 189 height 14
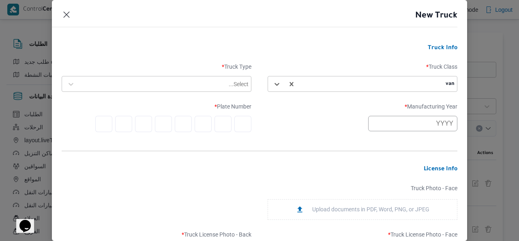
click at [200, 86] on div at bounding box center [153, 84] width 148 height 8
click at [229, 35] on div "New Truck" at bounding box center [259, 18] width 415 height 37
click at [244, 128] on input "text" at bounding box center [243, 124] width 17 height 16
click at [386, 129] on input "text" at bounding box center [412, 123] width 89 height 15
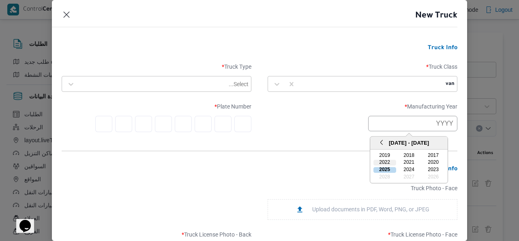
click at [393, 164] on div "2022" at bounding box center [385, 163] width 23 height 6
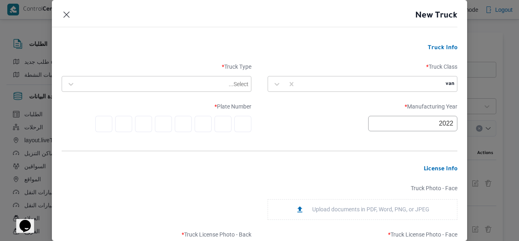
click at [440, 130] on input "2022" at bounding box center [412, 123] width 89 height 15
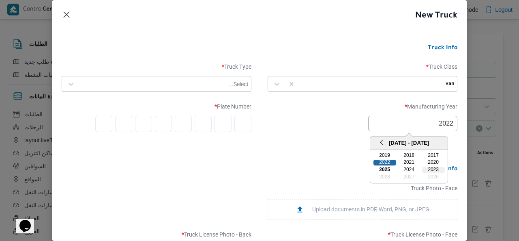
click at [430, 169] on div "2023" at bounding box center [433, 170] width 23 height 6
type input "2023"
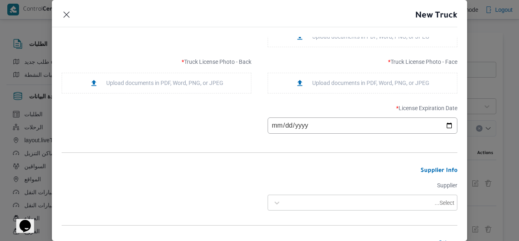
scroll to position [203, 0]
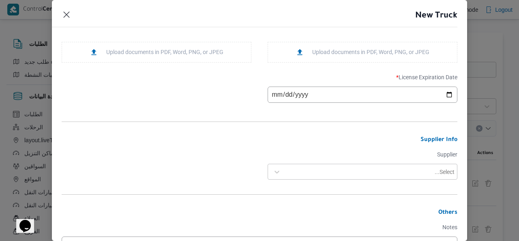
click at [442, 89] on input "date" at bounding box center [363, 94] width 190 height 16
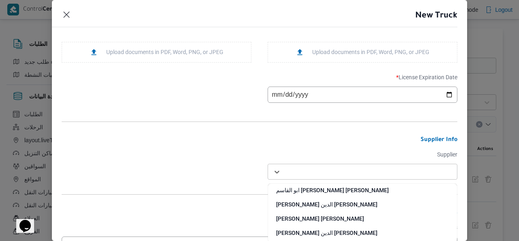
click at [398, 164] on div "Select..." at bounding box center [363, 171] width 186 height 15
click at [398, 143] on h3 "Supplier Info" at bounding box center [260, 139] width 396 height 7
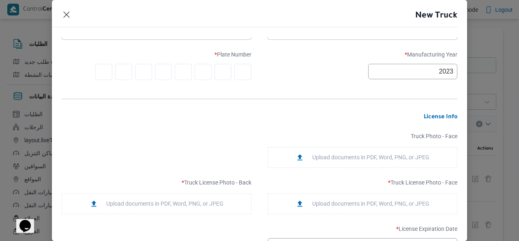
scroll to position [32, 0]
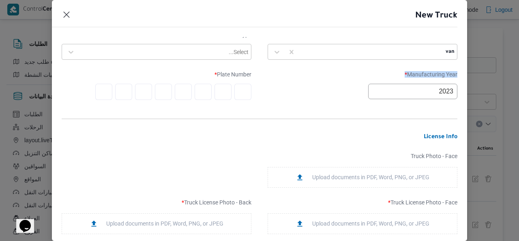
drag, startPoint x: 468, startPoint y: 89, endPoint x: 469, endPoint y: 64, distance: 25.6
click at [469, 64] on div "New Truck Truck Info Truck Class * van Truck Type * Select... Manufacturing Yea…" at bounding box center [259, 120] width 519 height 241
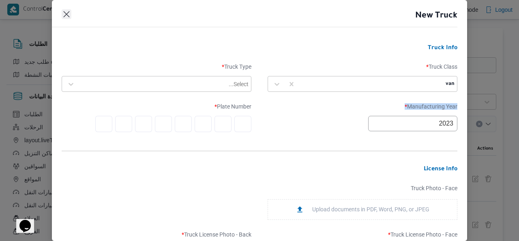
click at [69, 11] on button "Closes this modal window" at bounding box center [67, 14] width 10 height 10
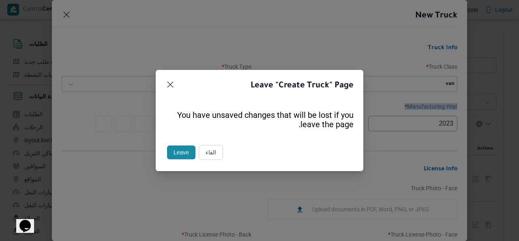
click at [184, 154] on button "Leave" at bounding box center [181, 152] width 28 height 14
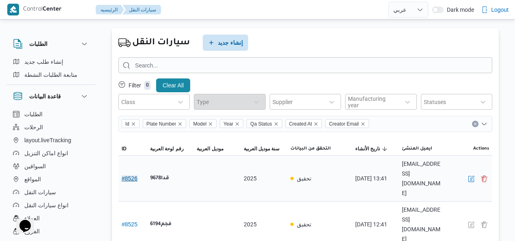
click at [137, 175] on button "# 8526" at bounding box center [130, 178] width 16 height 6
click at [134, 175] on button "# 8526" at bounding box center [130, 178] width 16 height 6
drag, startPoint x: 134, startPoint y: 168, endPoint x: 471, endPoint y: 172, distance: 337.2
click at [471, 173] on button "button" at bounding box center [472, 178] width 10 height 10
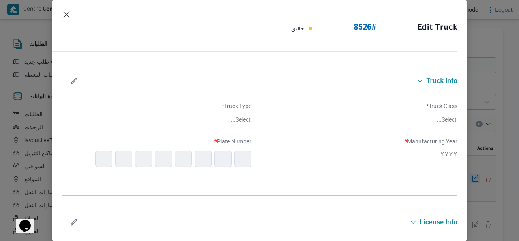
type input "2025"
type input "[DATE]"
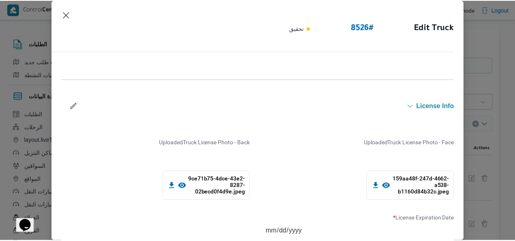
scroll to position [144, 0]
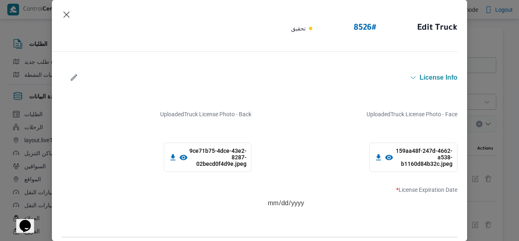
click at [385, 157] on icon at bounding box center [389, 157] width 8 height 5
click at [66, 11] on button "Closes this modal window" at bounding box center [67, 14] width 10 height 10
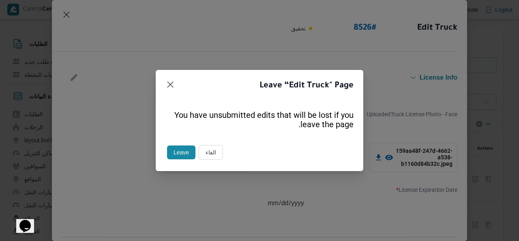
click at [173, 146] on button "Leave" at bounding box center [181, 152] width 28 height 14
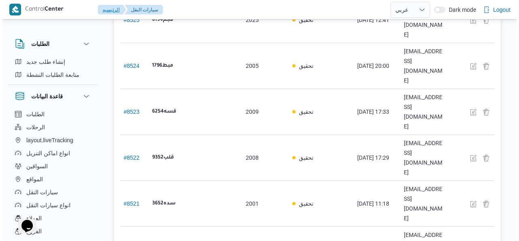
scroll to position [214, 0]
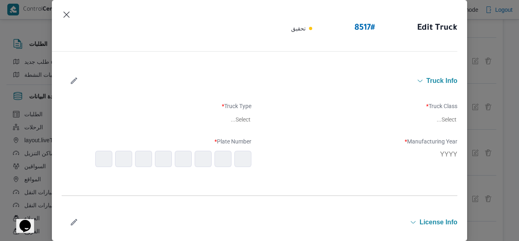
type input "2011"
type input "[DATE]"
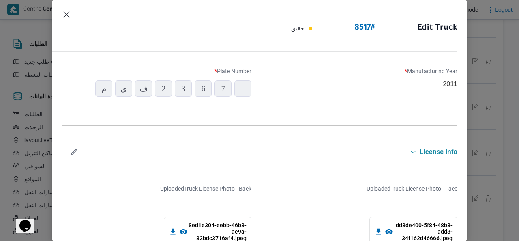
scroll to position [98, 0]
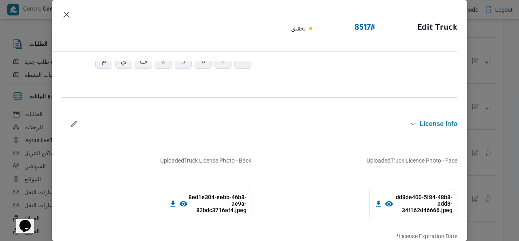
click at [398, 207] on div "dd8de400-5f84-48b8-add8-34f162d46666.jpeg" at bounding box center [414, 203] width 88 height 29
click at [387, 206] on icon at bounding box center [389, 203] width 9 height 9
click at [467, 116] on div "Edit Truck 8517 # تحقيق Truck Info Truck Class * jumbo_7000 Truck Type * opened…" at bounding box center [259, 120] width 519 height 241
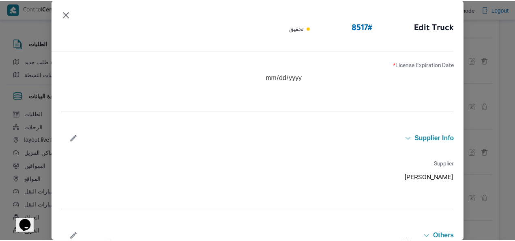
scroll to position [277, 0]
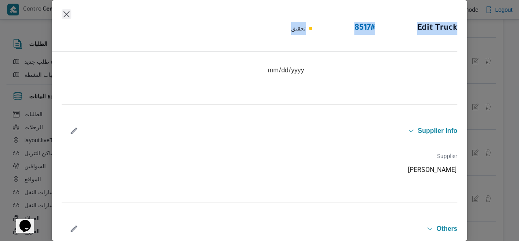
click at [66, 11] on div "Edit Truck 8517 # تحقيق Truck Info Truck Class * jumbo_7000 Truck Type * opened…" at bounding box center [259, 120] width 415 height 241
click at [66, 11] on button "Closes this modal window" at bounding box center [67, 14] width 10 height 10
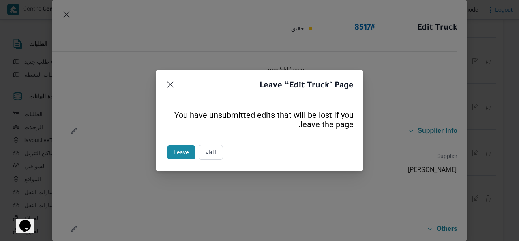
click at [179, 150] on button "Leave" at bounding box center [181, 152] width 28 height 14
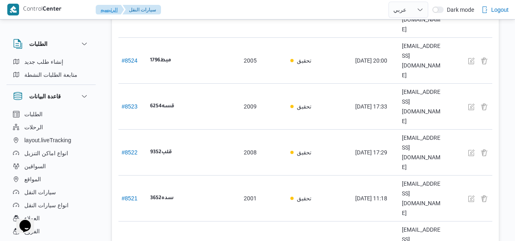
scroll to position [3, 0]
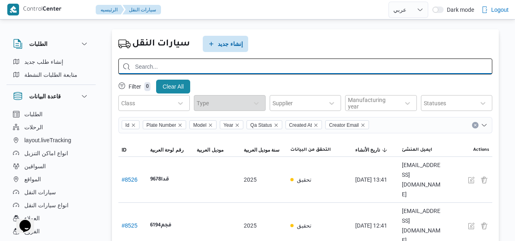
click at [341, 65] on input "search" at bounding box center [305, 66] width 374 height 16
type input "م"
click at [311, 64] on input "9239" at bounding box center [305, 66] width 374 height 16
type input "9239"
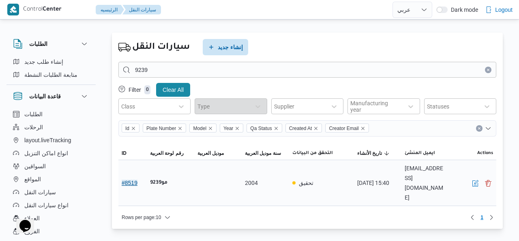
click at [131, 179] on button "# 8519" at bounding box center [130, 182] width 16 height 6
click at [475, 178] on button "button" at bounding box center [476, 183] width 10 height 10
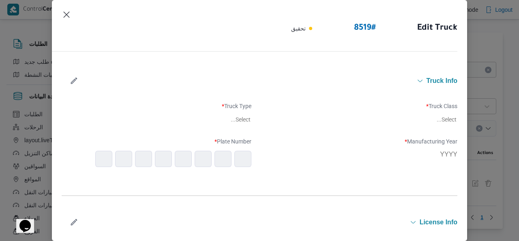
type input "2004"
type input "[DATE]"
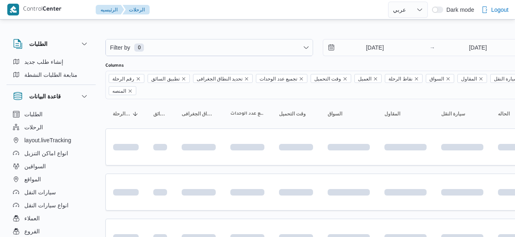
select select "ar"
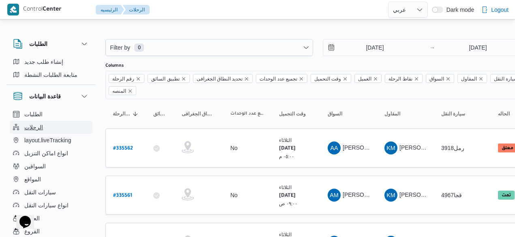
click at [50, 131] on button "الرحلات" at bounding box center [51, 126] width 83 height 13
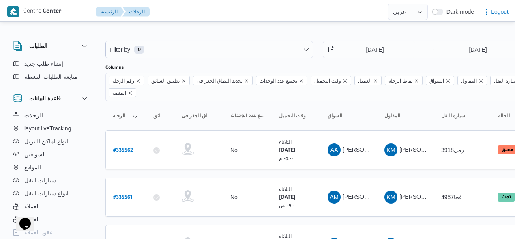
scroll to position [26, 0]
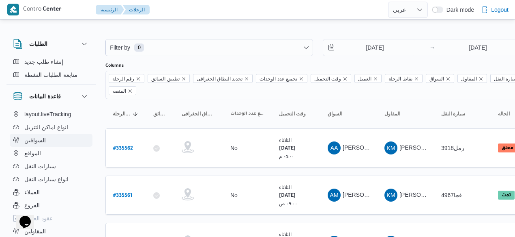
click at [76, 141] on button "السواقين" at bounding box center [51, 139] width 83 height 13
select select "ar"
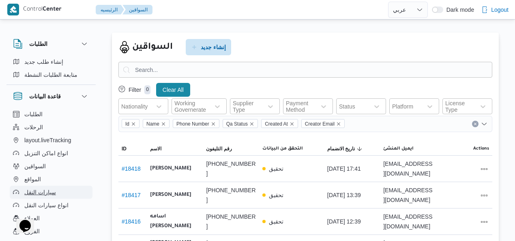
click at [71, 195] on button "سيارات النقل" at bounding box center [51, 191] width 83 height 13
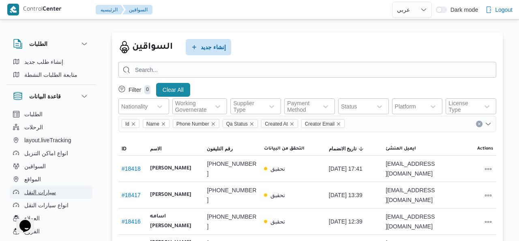
select select "ar"
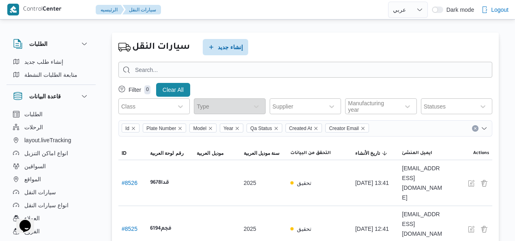
click at [233, 55] on div "سيارات النقل إنشاء جديد" at bounding box center [179, 47] width 130 height 26
click at [234, 50] on span "إنشاء جديد" at bounding box center [230, 47] width 25 height 10
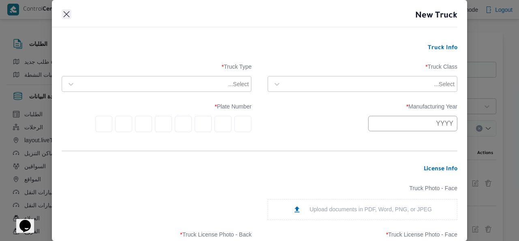
click at [67, 17] on button "Closes this modal window" at bounding box center [67, 14] width 10 height 10
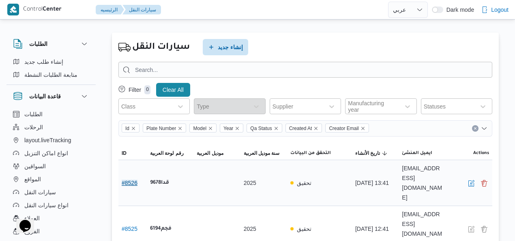
click at [132, 179] on button "# 8526" at bounding box center [130, 182] width 16 height 6
click at [78, 165] on button "السواقين" at bounding box center [51, 165] width 83 height 13
select select "ar"
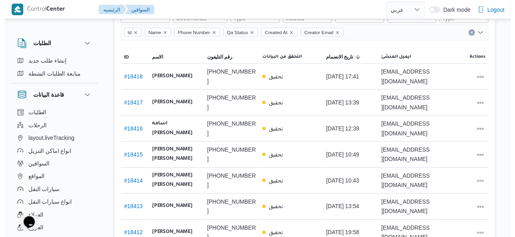
scroll to position [103, 0]
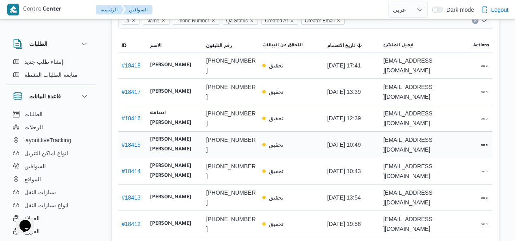
click at [133, 147] on link "# 18415" at bounding box center [131, 144] width 19 height 6
select select "ar"
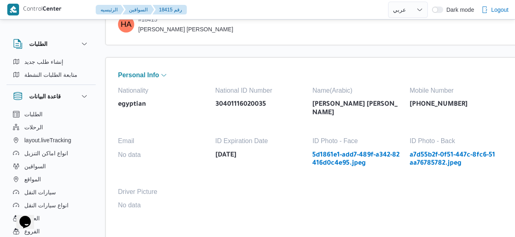
scroll to position [1, 0]
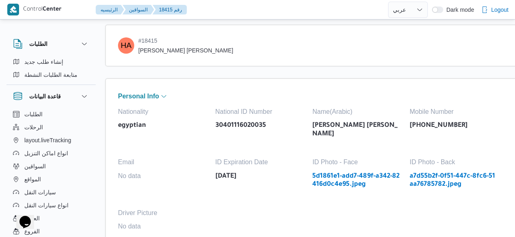
click at [315, 172] on link "5d1861e1-add7-489f-a342-82416d0c4e95.jpeg" at bounding box center [356, 180] width 89 height 17
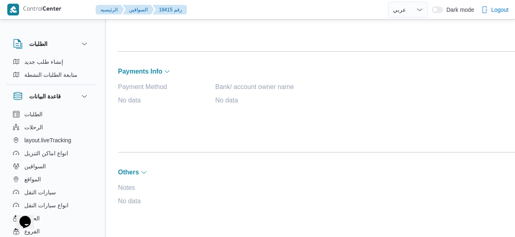
scroll to position [387, 0]
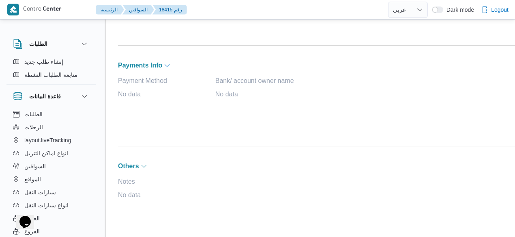
click at [168, 64] on icon "button" at bounding box center [167, 65] width 6 height 6
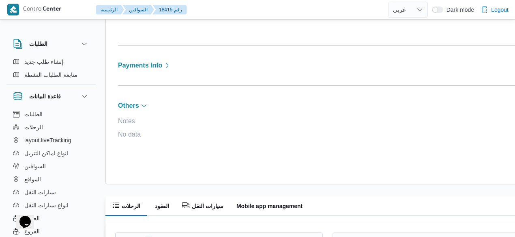
click at [168, 64] on icon "button" at bounding box center [167, 65] width 6 height 6
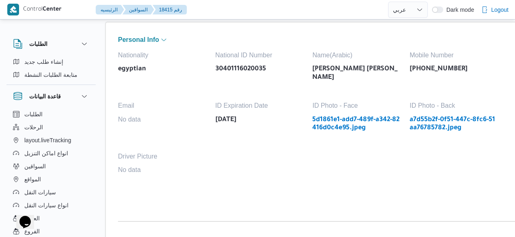
scroll to position [50, 0]
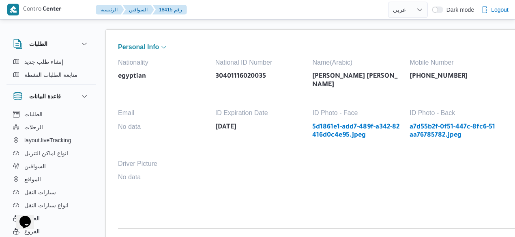
select select "ar"
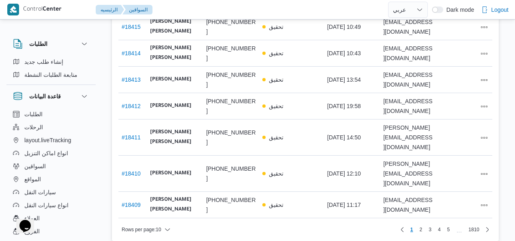
scroll to position [227, 0]
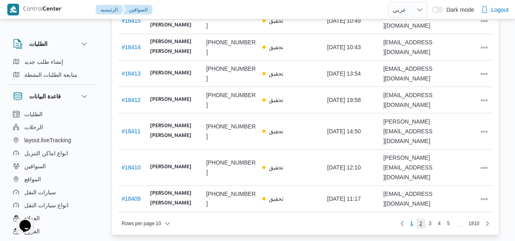
click at [426, 218] on span "2" at bounding box center [421, 223] width 9 height 10
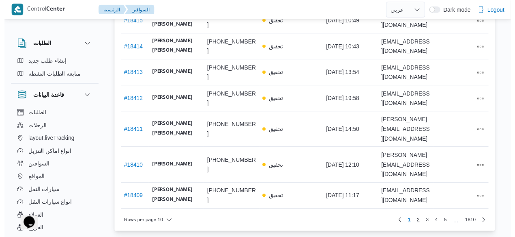
scroll to position [187, 0]
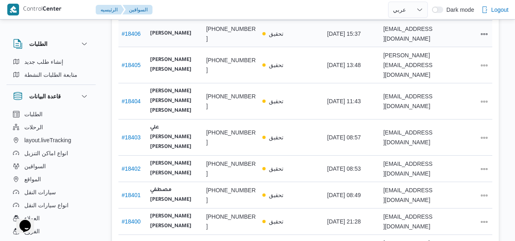
click at [135, 32] on link "# 18406" at bounding box center [131, 33] width 19 height 6
select select "ar"
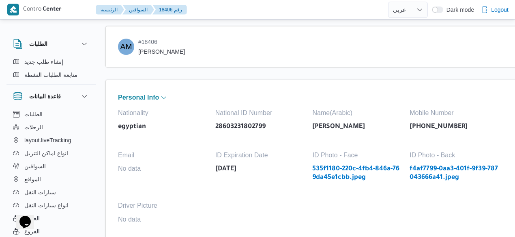
click at [319, 178] on link "535f1180-220c-4fb4-846a-769da45e1cbb.jpeg" at bounding box center [356, 173] width 89 height 17
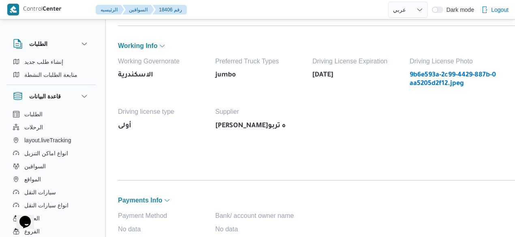
scroll to position [251, 0]
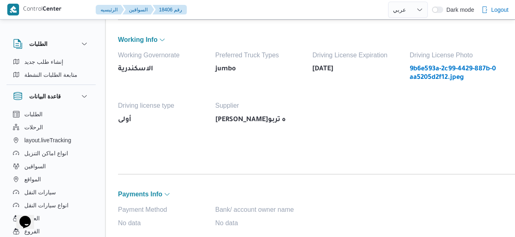
click at [155, 200] on div "Payment Method No data Bank/ account owner name No data" at bounding box center [320, 229] width 405 height 60
click at [165, 195] on icon "button" at bounding box center [167, 194] width 6 height 6
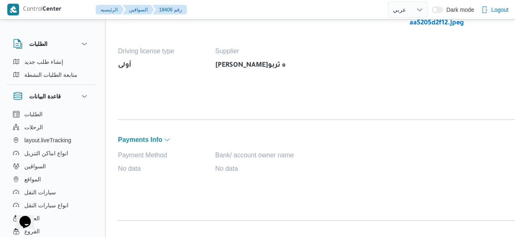
scroll to position [306, 0]
click at [242, 152] on span "Bank/ account owner name" at bounding box center [259, 154] width 89 height 7
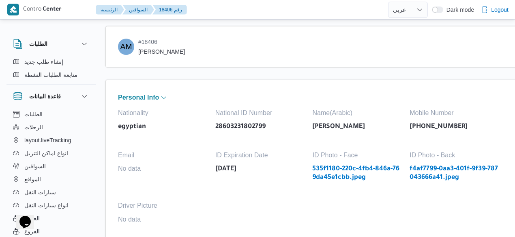
scroll to position [0, 0]
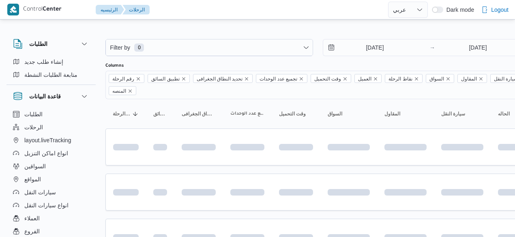
select select "ar"
